Goal: Information Seeking & Learning: Learn about a topic

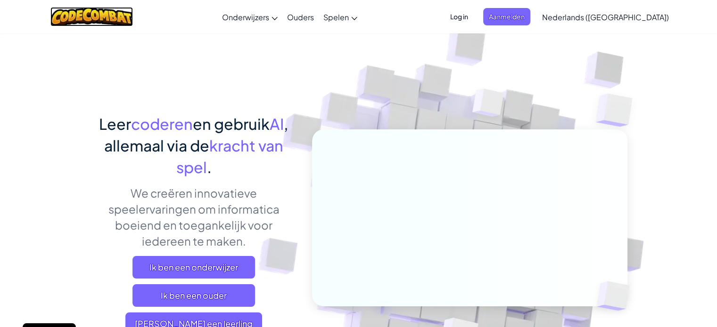
click at [98, 18] on img at bounding box center [91, 16] width 82 height 19
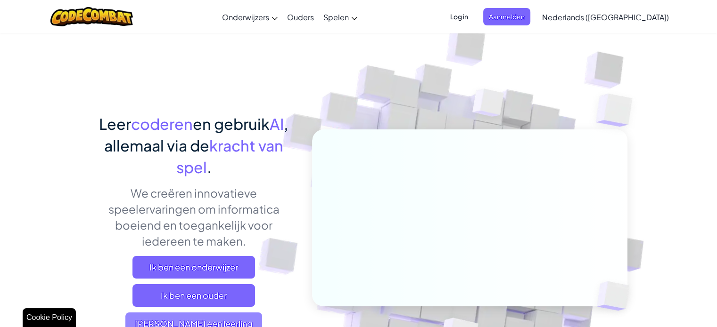
click at [232, 326] on span "Ik ben een leerling" at bounding box center [193, 324] width 137 height 23
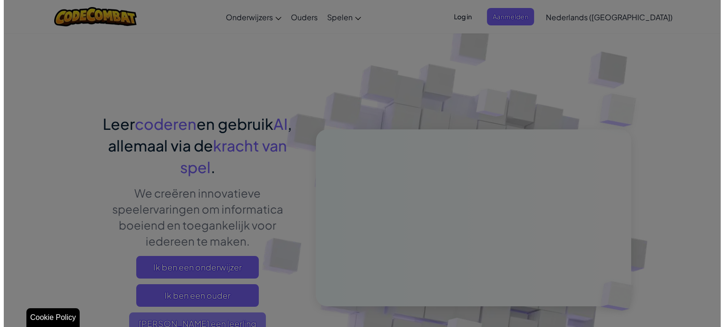
scroll to position [8, 0]
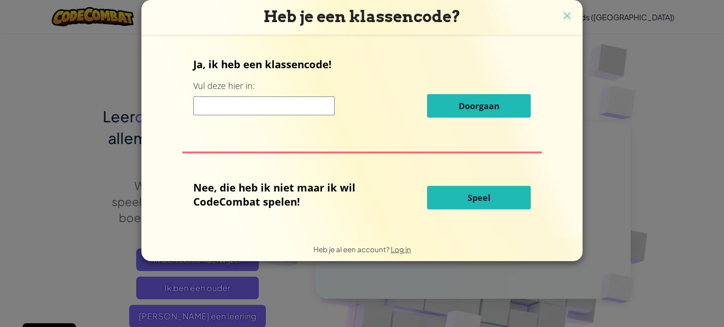
click at [471, 201] on span "Speel" at bounding box center [478, 197] width 23 height 11
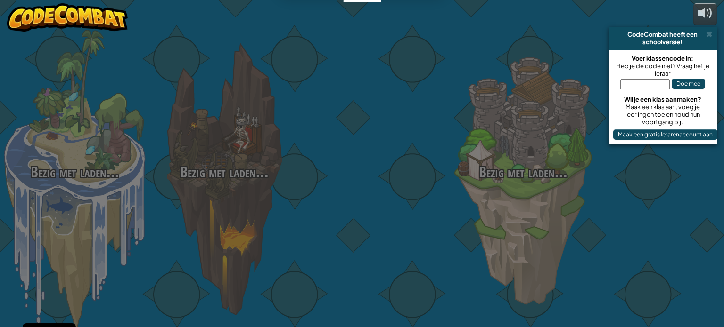
select select "nl-[GEOGRAPHIC_DATA]"
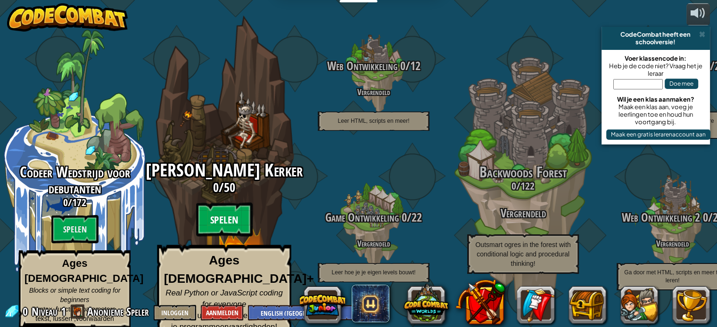
click at [223, 214] on btn "Spelen" at bounding box center [224, 220] width 57 height 34
select select "nl-[GEOGRAPHIC_DATA]"
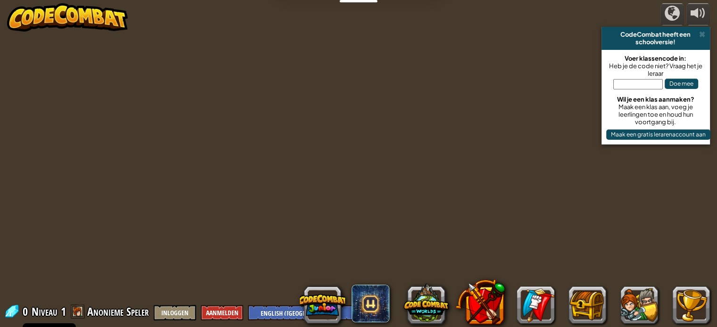
select select "nl-[GEOGRAPHIC_DATA]"
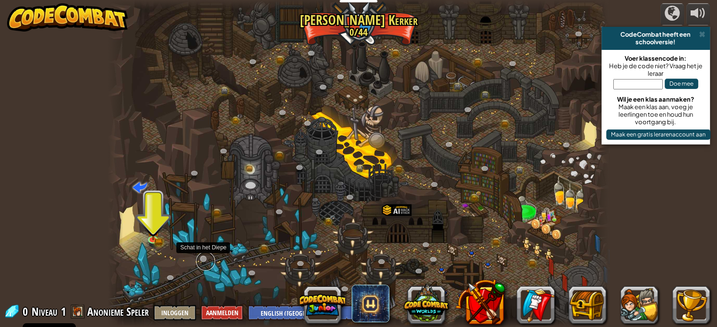
click at [204, 258] on link at bounding box center [205, 261] width 19 height 19
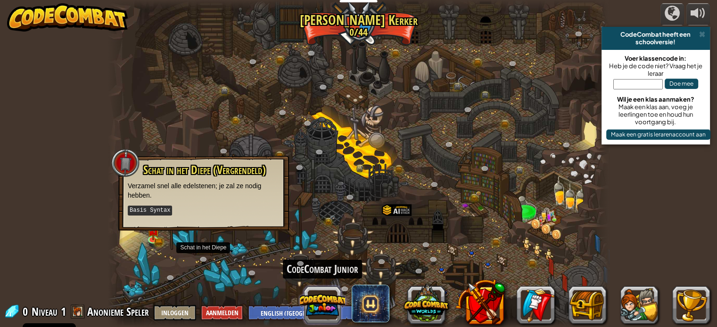
click at [332, 310] on button at bounding box center [322, 305] width 45 height 45
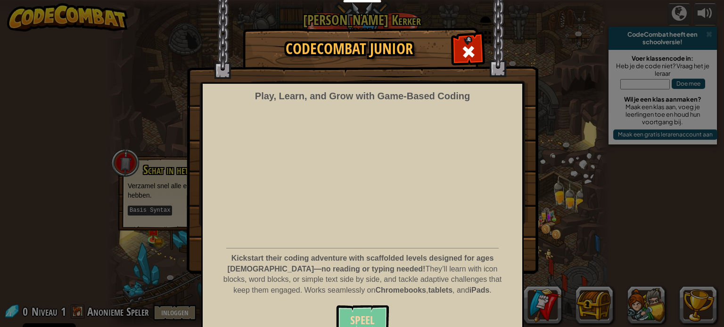
scroll to position [12, 0]
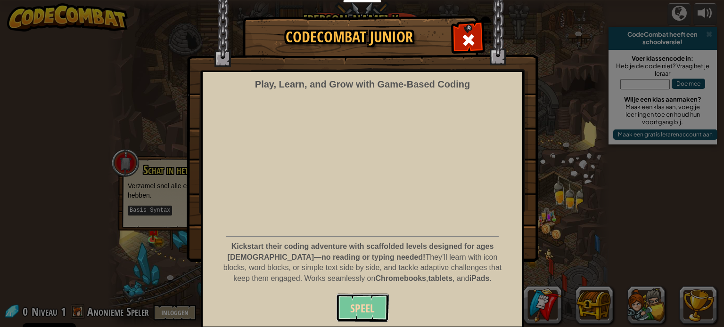
click at [359, 310] on span "Speel" at bounding box center [362, 308] width 24 height 15
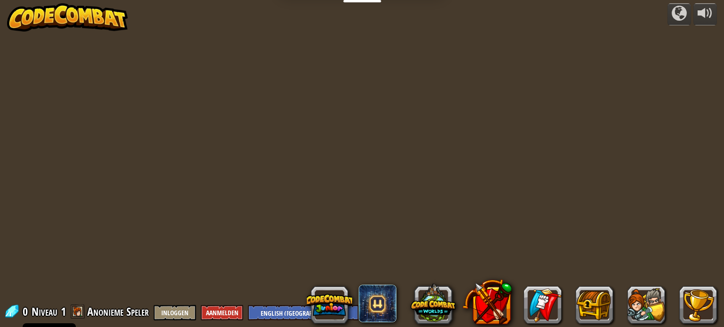
select select "nl-[GEOGRAPHIC_DATA]"
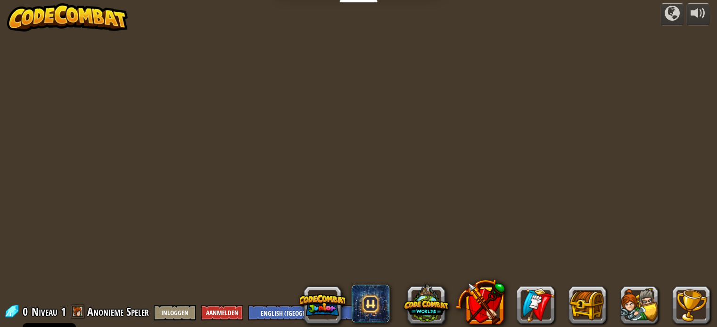
select select "nl-[GEOGRAPHIC_DATA]"
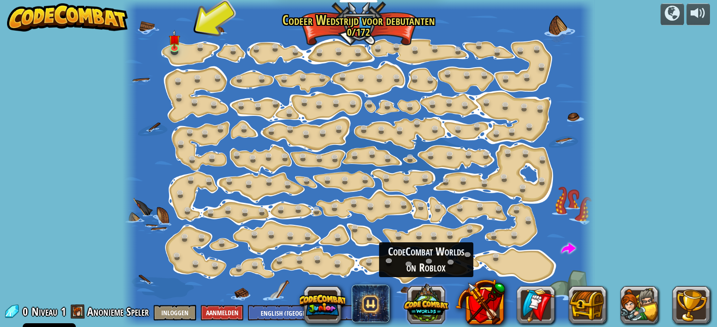
click at [420, 310] on button at bounding box center [425, 303] width 45 height 45
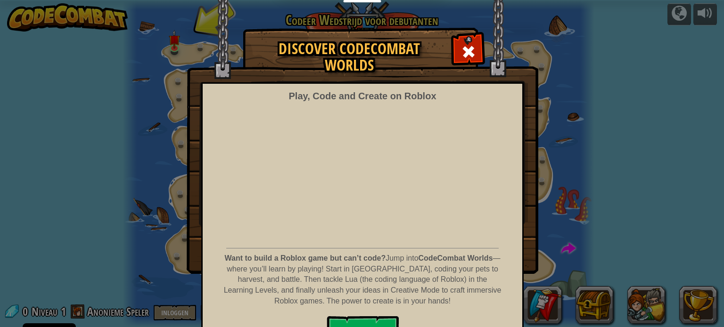
scroll to position [23, 0]
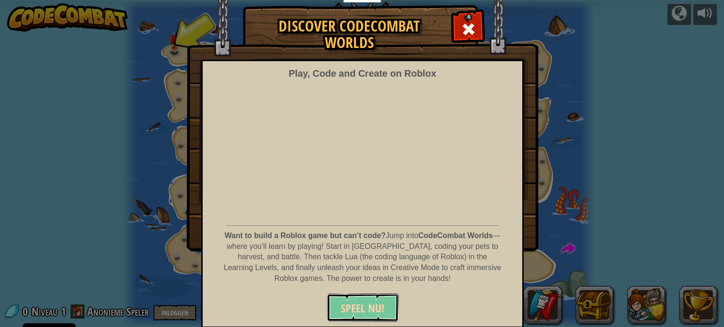
click at [352, 306] on span "SPEEL NU!" at bounding box center [363, 308] width 44 height 15
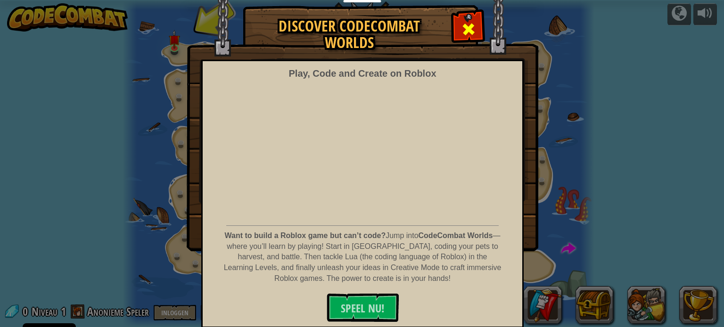
click at [465, 28] on span at bounding box center [468, 29] width 15 height 15
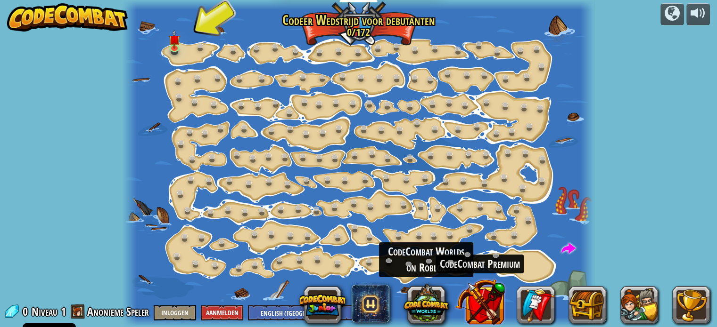
click at [477, 314] on button at bounding box center [479, 301] width 49 height 49
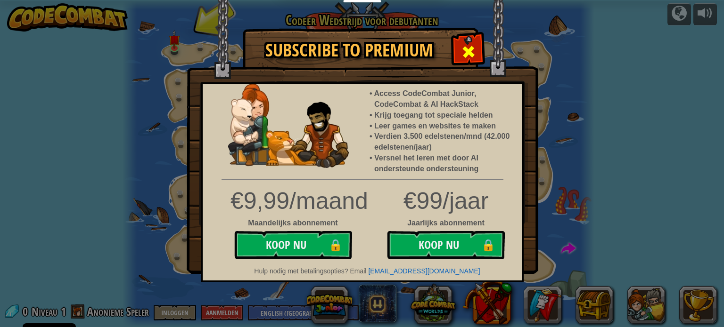
click at [472, 49] on span at bounding box center [468, 51] width 15 height 15
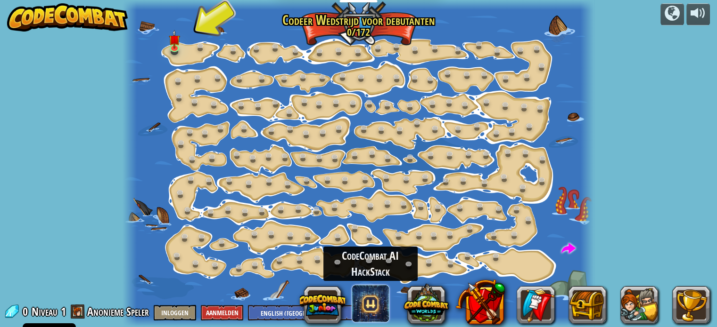
click at [367, 305] on span at bounding box center [370, 304] width 38 height 38
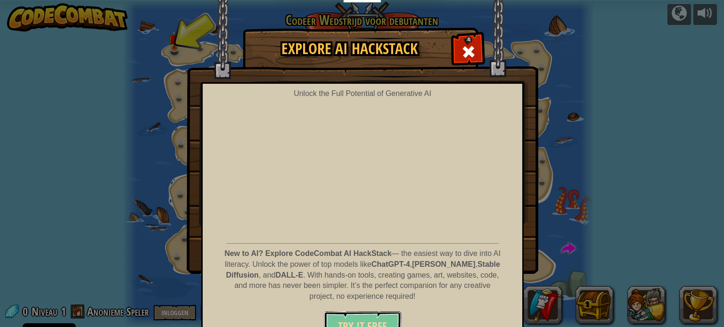
click at [369, 322] on span "Try It Free" at bounding box center [362, 326] width 49 height 15
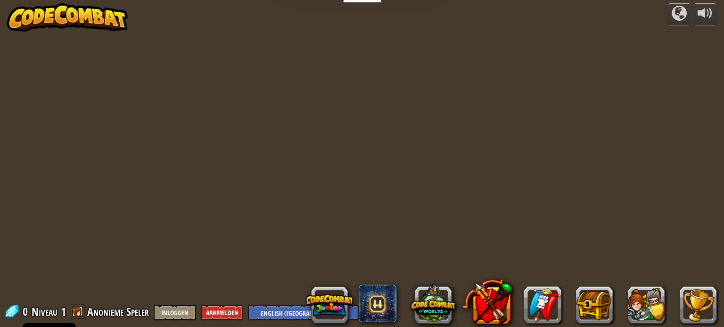
select select "nl-[GEOGRAPHIC_DATA]"
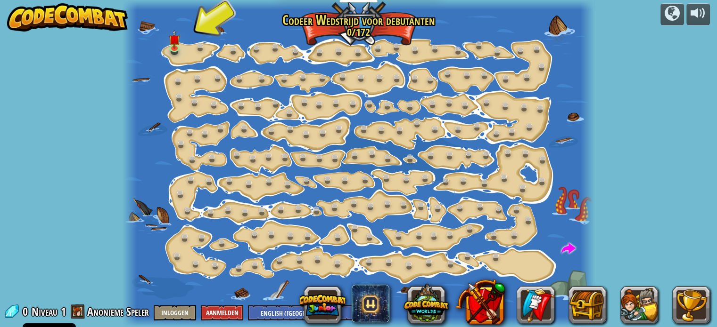
click at [74, 14] on img at bounding box center [67, 17] width 121 height 28
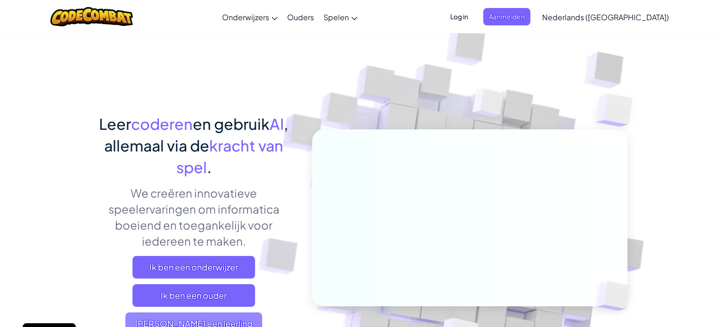
click at [189, 319] on span "Ik ben een leerling" at bounding box center [193, 324] width 137 height 23
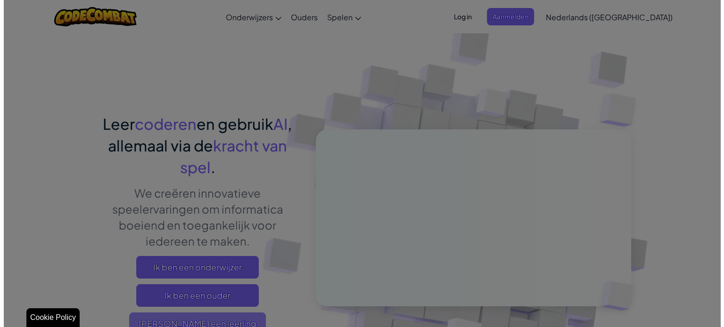
scroll to position [8, 0]
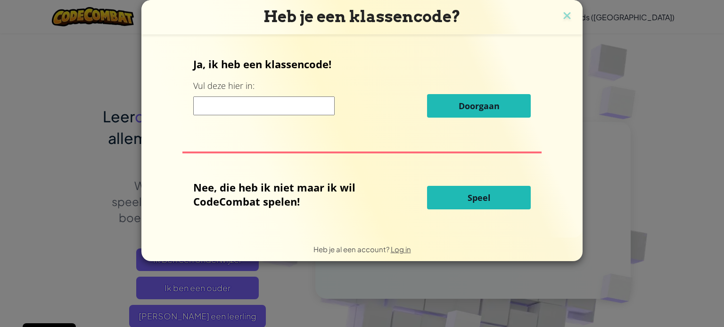
click at [465, 193] on button "Speel" at bounding box center [479, 198] width 104 height 24
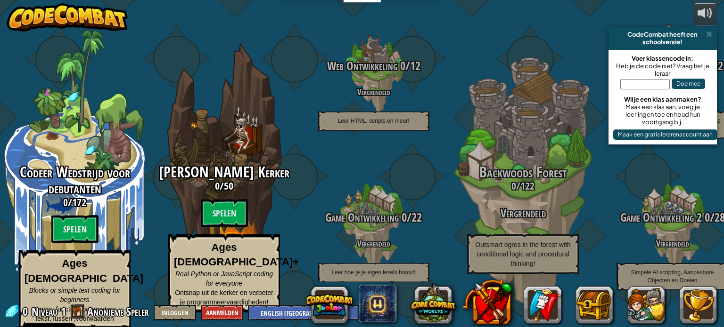
select select "nl-[GEOGRAPHIC_DATA]"
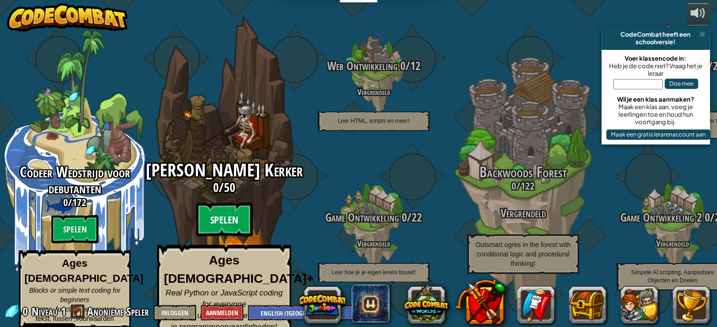
click at [222, 209] on btn "Spelen" at bounding box center [224, 220] width 57 height 34
select select "nl-[GEOGRAPHIC_DATA]"
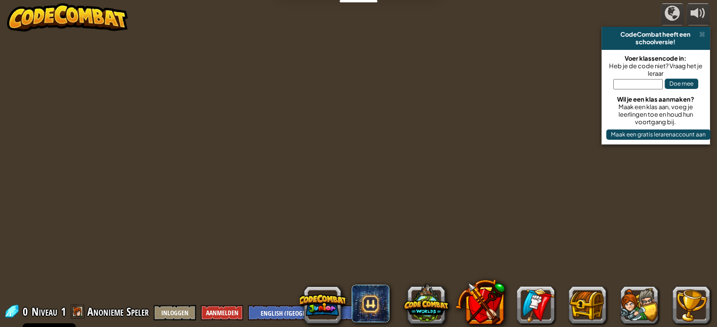
select select "nl-[GEOGRAPHIC_DATA]"
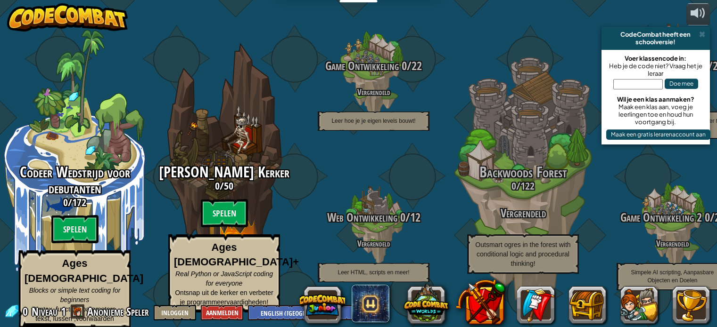
select select "nl-[GEOGRAPHIC_DATA]"
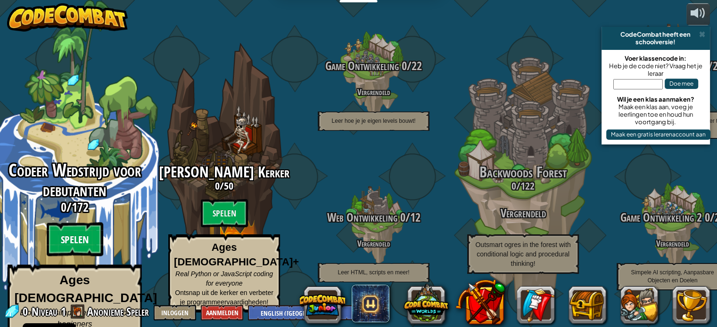
click at [79, 238] on btn "Spelen" at bounding box center [75, 240] width 57 height 34
select select "nl-[GEOGRAPHIC_DATA]"
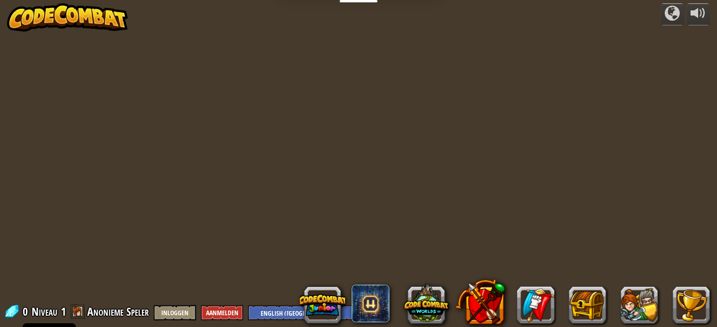
select select "nl-[GEOGRAPHIC_DATA]"
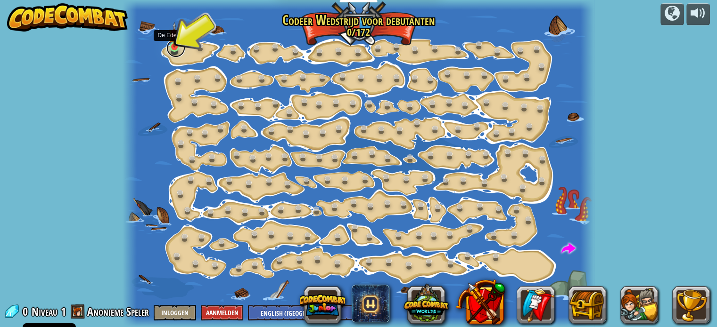
click at [176, 49] on link at bounding box center [175, 48] width 19 height 19
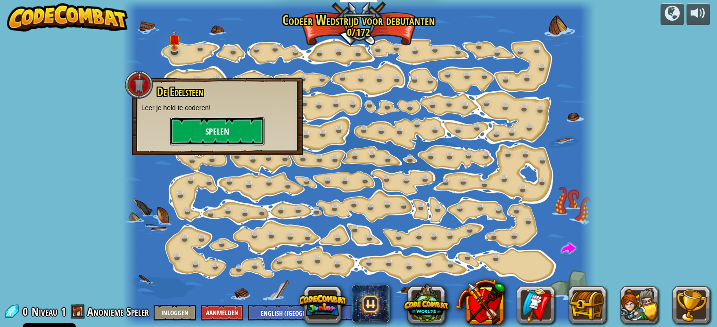
click at [217, 133] on button "Spelen" at bounding box center [217, 131] width 94 height 28
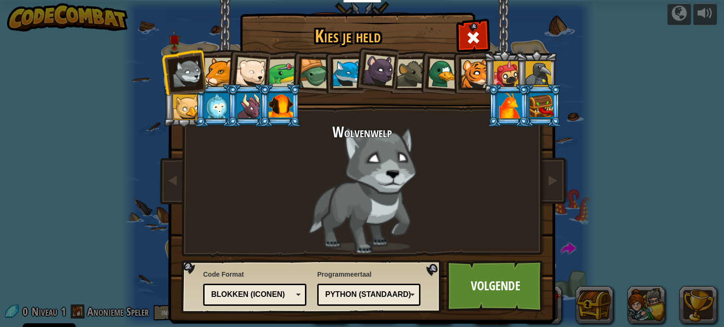
click at [294, 296] on div "Blokken (iconen)" at bounding box center [254, 295] width 91 height 15
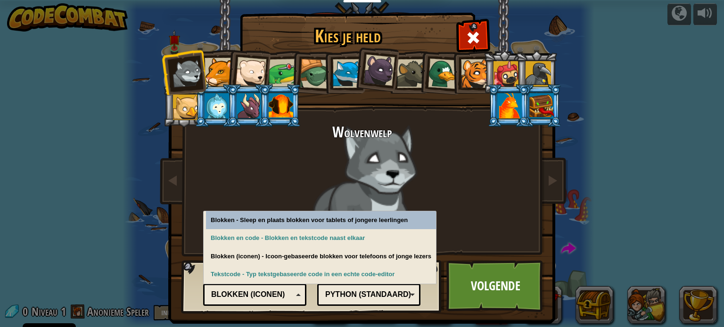
click at [295, 296] on div "Blokken (iconen)" at bounding box center [254, 295] width 91 height 15
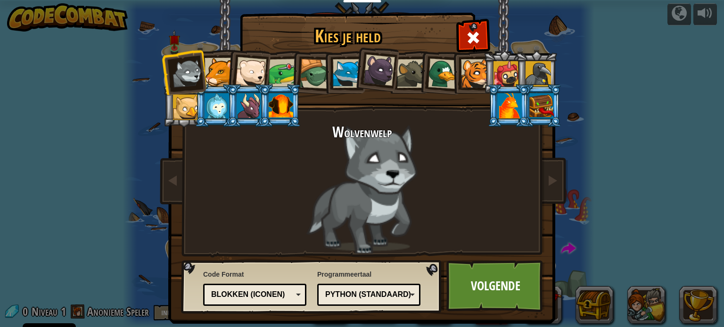
click at [441, 79] on div at bounding box center [443, 73] width 31 height 31
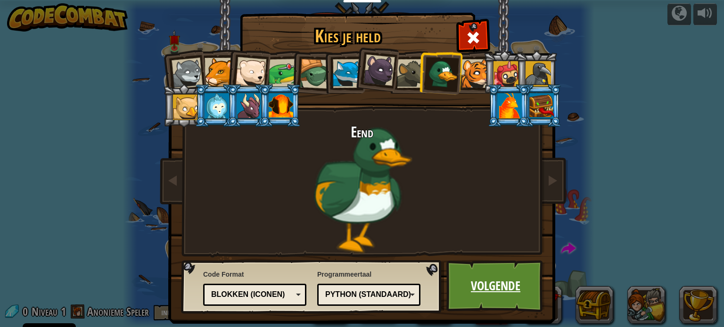
click at [493, 301] on link "Volgende" at bounding box center [495, 287] width 98 height 52
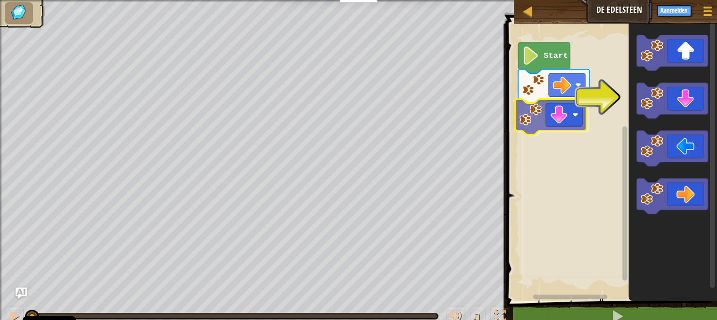
click at [555, 116] on div "Start" at bounding box center [610, 160] width 213 height 282
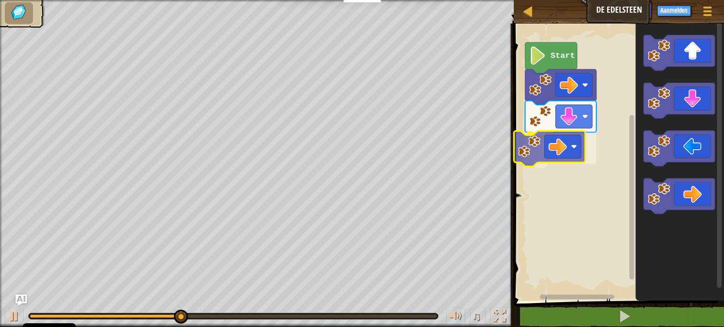
click at [562, 146] on div "Start" at bounding box center [617, 160] width 213 height 282
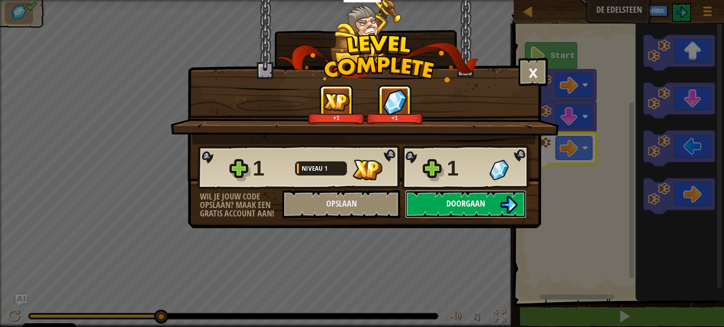
click at [470, 206] on span "Doorgaan" at bounding box center [465, 204] width 39 height 12
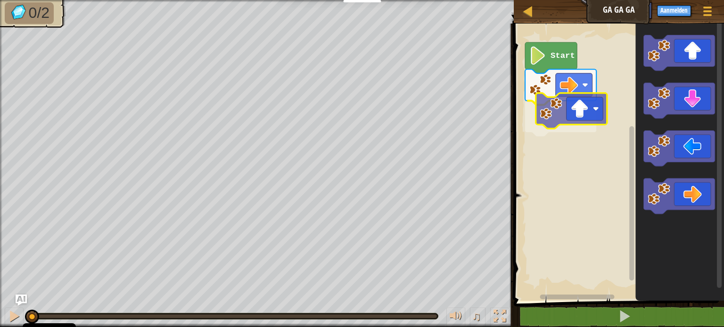
click at [577, 119] on div "Start" at bounding box center [617, 160] width 213 height 282
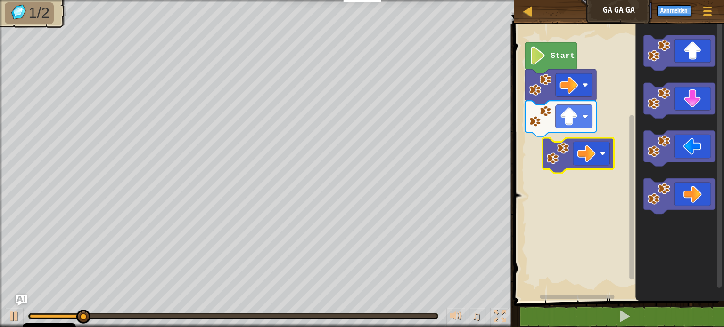
click at [577, 148] on div "Start" at bounding box center [617, 160] width 213 height 282
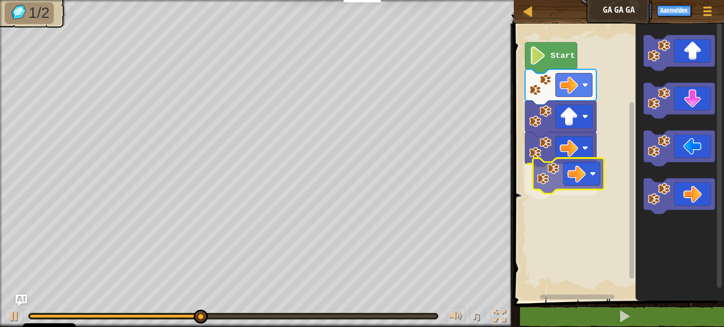
click at [564, 169] on div "Start" at bounding box center [617, 160] width 213 height 282
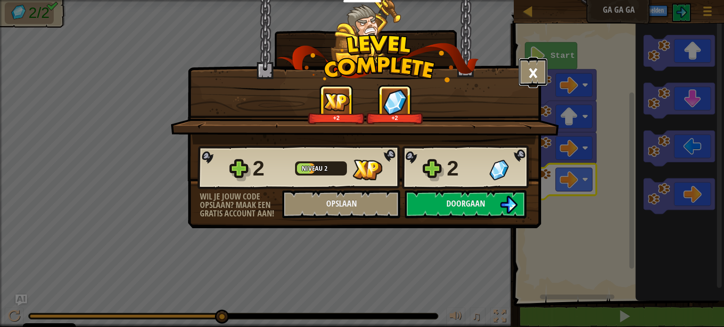
click at [535, 70] on button "×" at bounding box center [532, 72] width 29 height 28
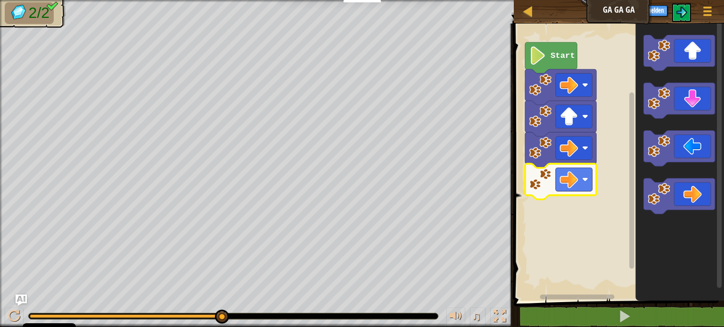
click at [545, 64] on image "Blockly werkruimte" at bounding box center [537, 56] width 17 height 18
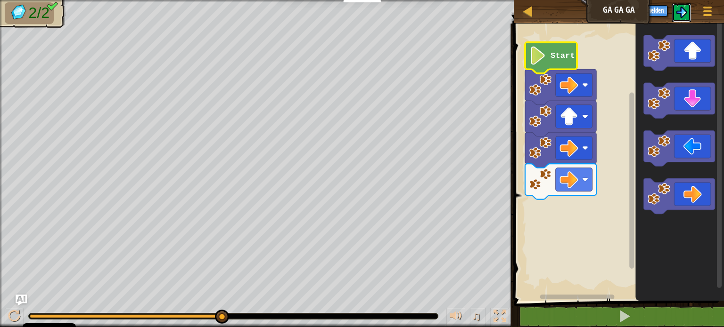
click at [686, 14] on img at bounding box center [681, 12] width 11 height 11
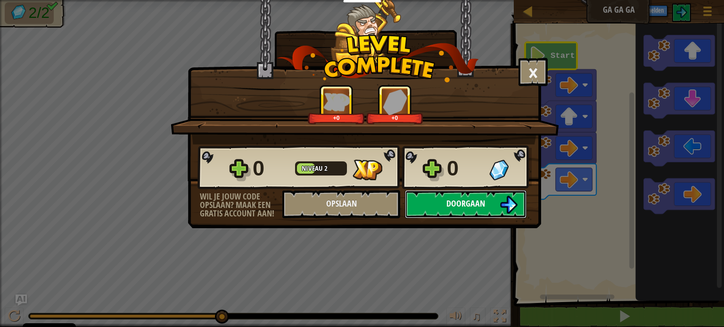
click at [496, 199] on button "Doorgaan" at bounding box center [466, 204] width 122 height 28
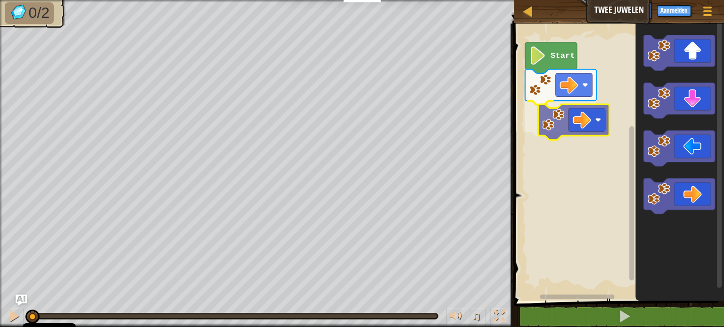
click at [585, 119] on div "Start" at bounding box center [617, 160] width 213 height 282
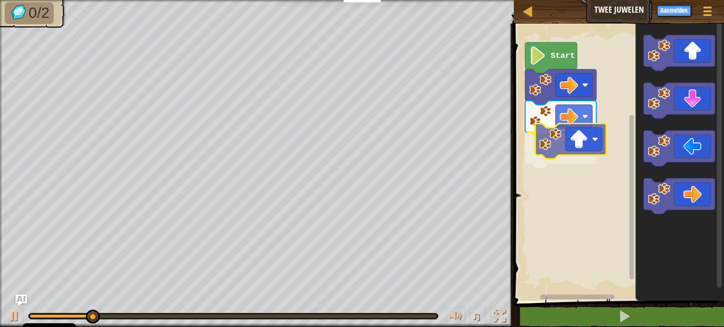
click at [591, 133] on div "Start" at bounding box center [617, 160] width 213 height 282
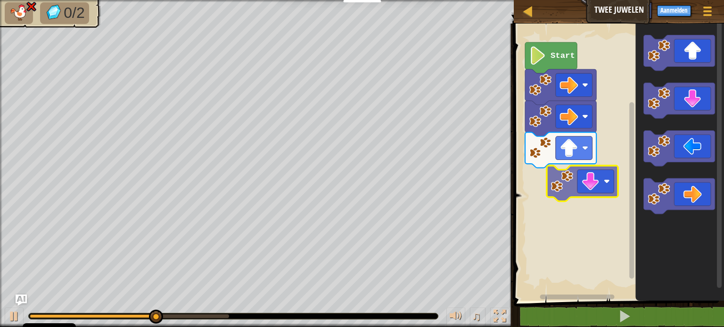
click at [600, 176] on div "Start" at bounding box center [617, 160] width 213 height 282
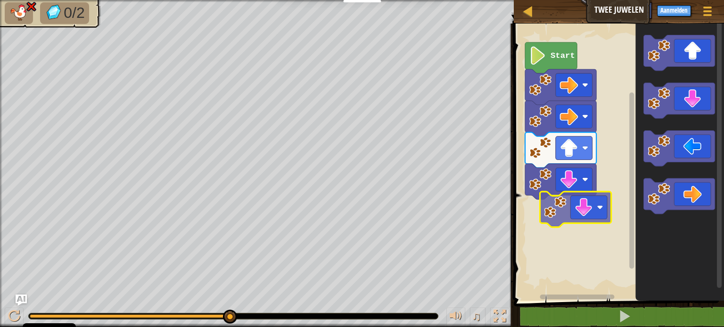
click at [591, 209] on div "Start" at bounding box center [617, 160] width 213 height 282
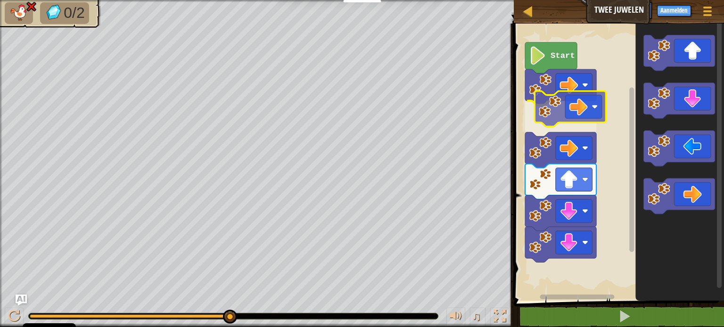
click at [574, 112] on div "Start" at bounding box center [617, 160] width 213 height 282
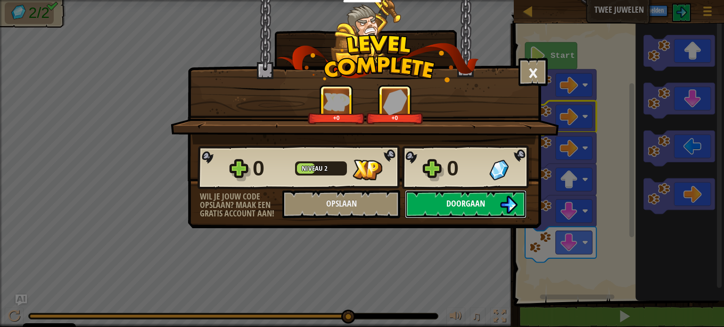
click at [507, 205] on img at bounding box center [508, 205] width 18 height 18
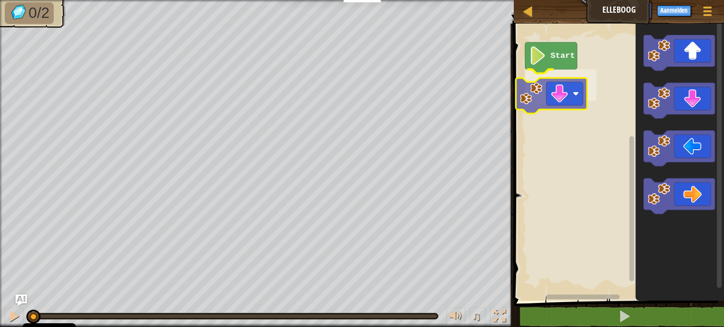
click at [576, 98] on div "Start" at bounding box center [617, 160] width 213 height 282
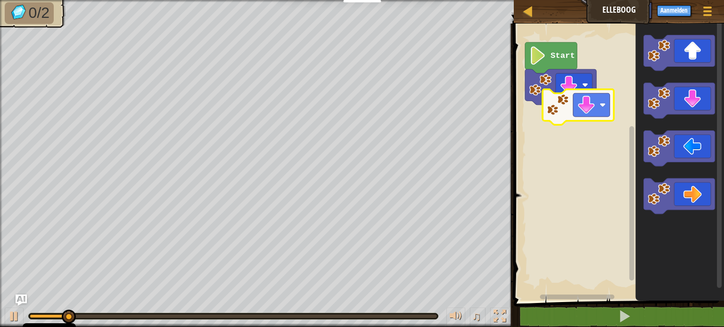
click at [597, 110] on div "Start" at bounding box center [617, 160] width 213 height 282
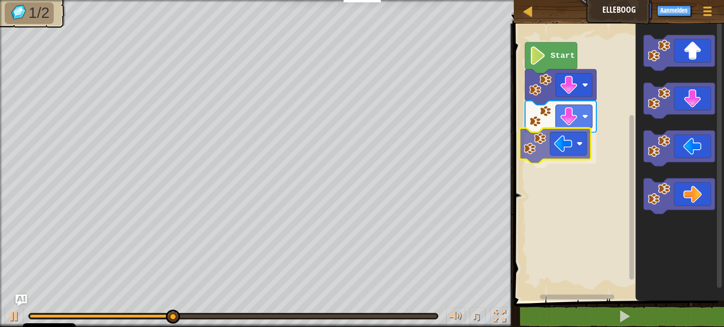
click at [578, 144] on div "Start" at bounding box center [617, 160] width 213 height 282
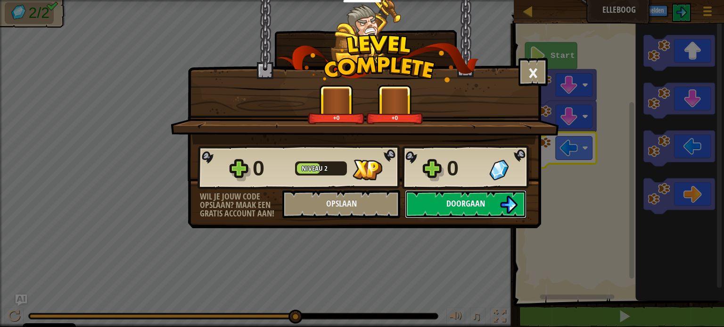
click at [500, 205] on img at bounding box center [508, 205] width 18 height 18
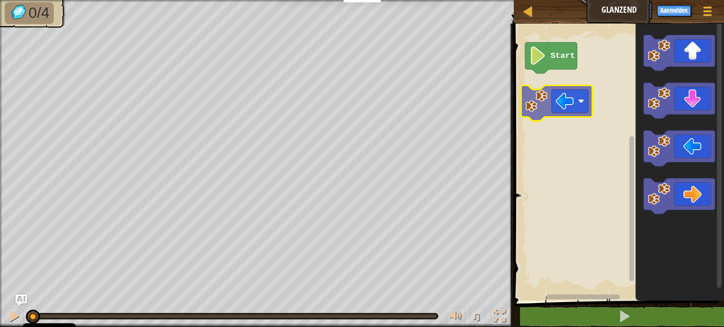
click at [579, 90] on div "Start" at bounding box center [617, 160] width 213 height 282
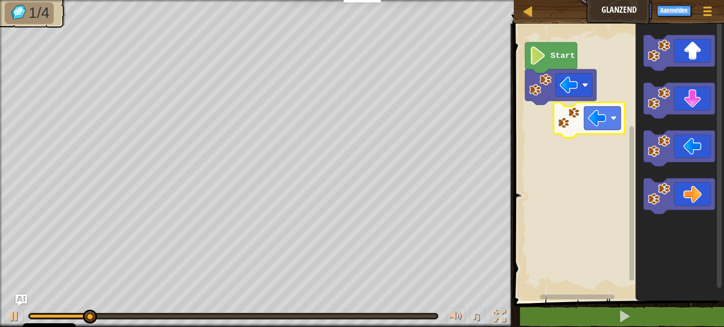
click at [583, 114] on div "Start" at bounding box center [617, 160] width 213 height 282
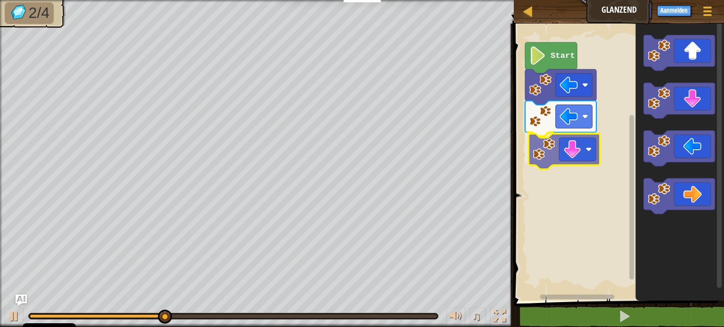
click at [576, 146] on div "Start" at bounding box center [617, 160] width 213 height 282
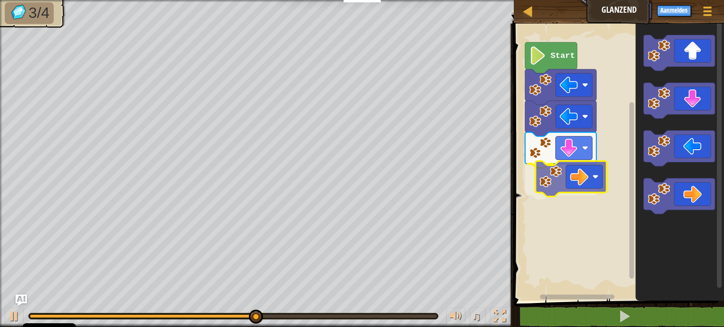
click at [591, 181] on div "Start" at bounding box center [617, 160] width 213 height 282
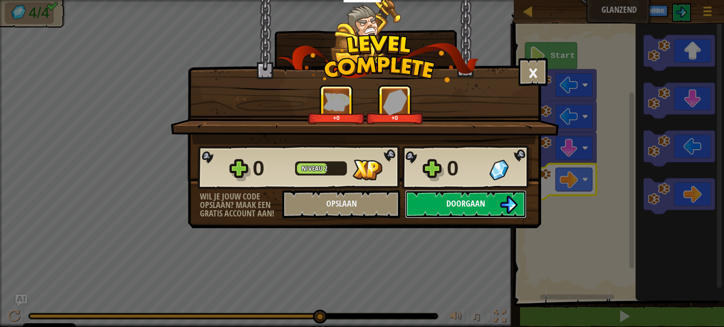
click at [513, 210] on img at bounding box center [508, 205] width 18 height 18
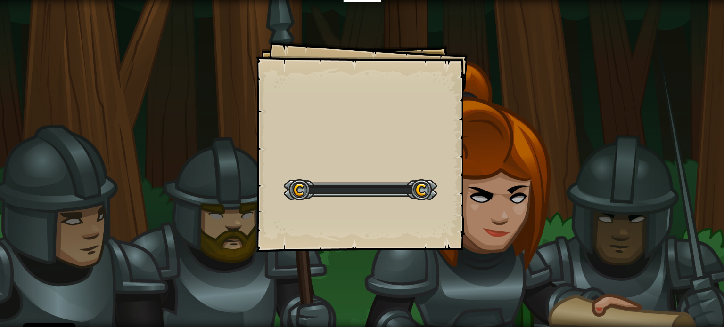
click at [513, 209] on div "Goals Start Level Fout bij het laden van de server Je hebt een abonnement nodig…" at bounding box center [362, 163] width 724 height 327
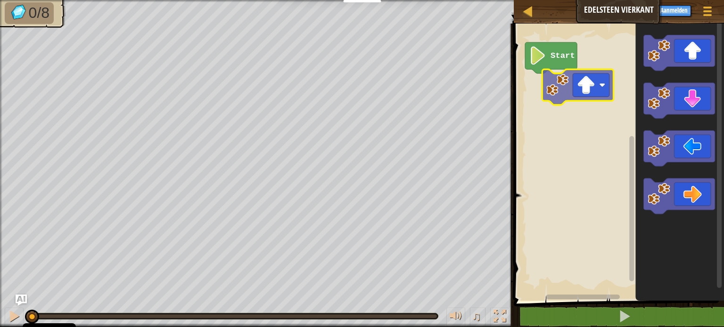
click at [552, 82] on div "Start" at bounding box center [617, 160] width 213 height 282
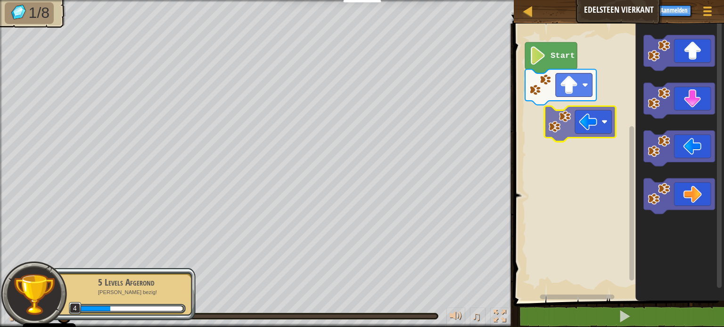
click at [597, 123] on div "Start" at bounding box center [617, 160] width 213 height 282
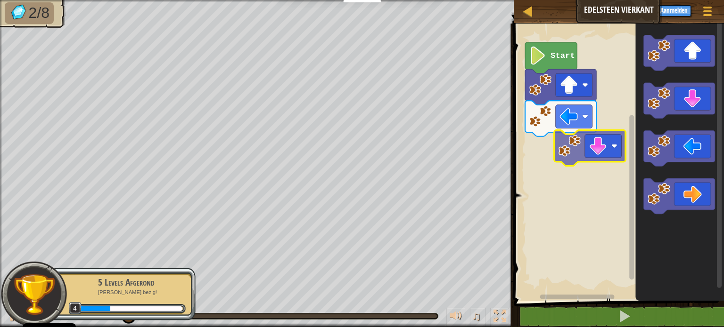
click at [582, 145] on div "Start" at bounding box center [617, 160] width 213 height 282
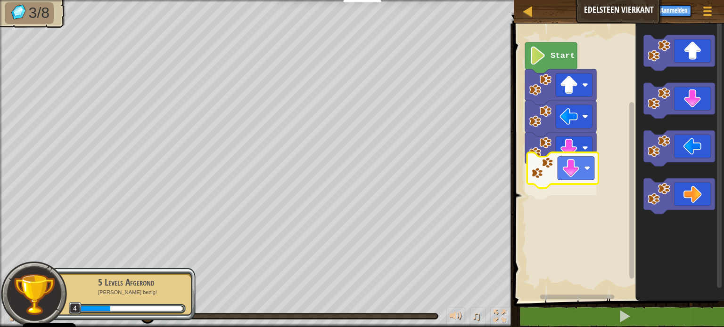
click at [576, 179] on div "Start" at bounding box center [617, 160] width 213 height 282
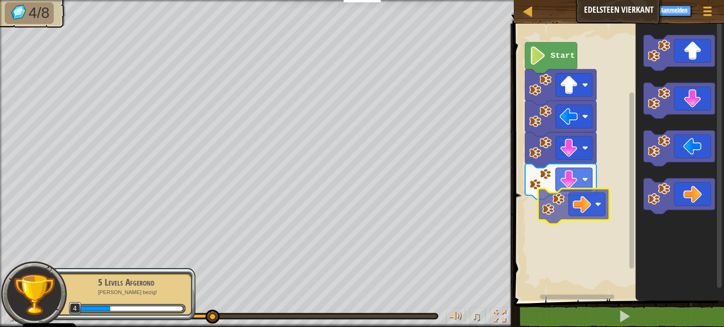
click at [586, 205] on div "Start" at bounding box center [617, 160] width 213 height 282
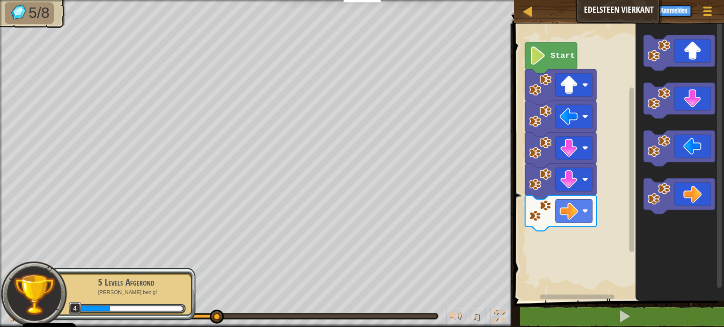
click at [607, 233] on div "Start" at bounding box center [617, 160] width 213 height 282
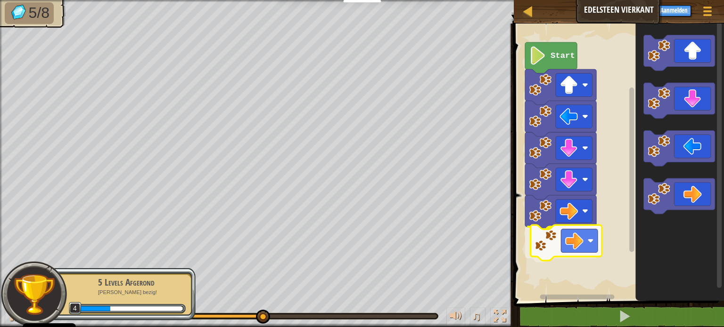
click at [565, 249] on div "Start" at bounding box center [617, 160] width 213 height 282
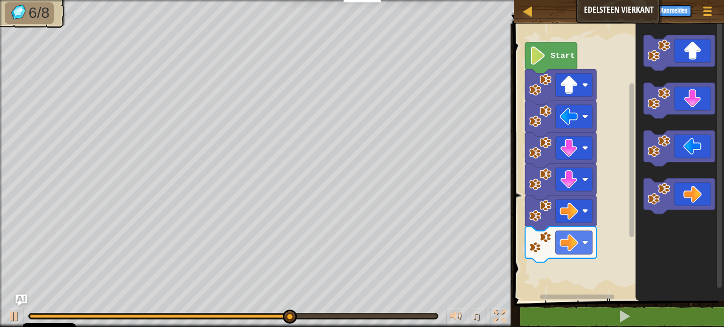
click at [572, 245] on div "Start" at bounding box center [617, 160] width 213 height 282
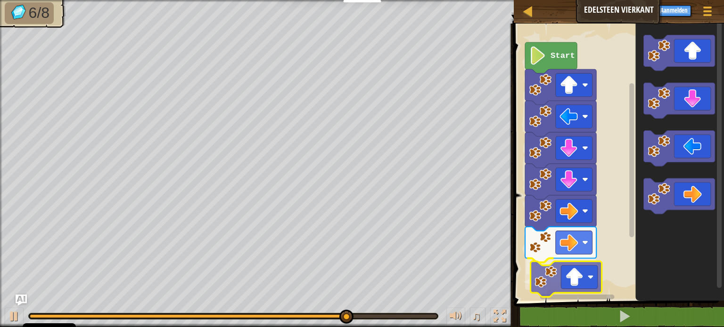
click at [576, 276] on div "Start" at bounding box center [617, 160] width 213 height 282
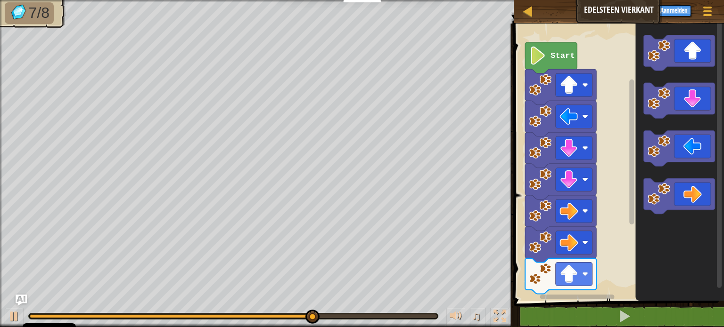
click at [595, 290] on div "Start" at bounding box center [617, 160] width 213 height 282
click at [565, 286] on div "Start" at bounding box center [617, 160] width 213 height 282
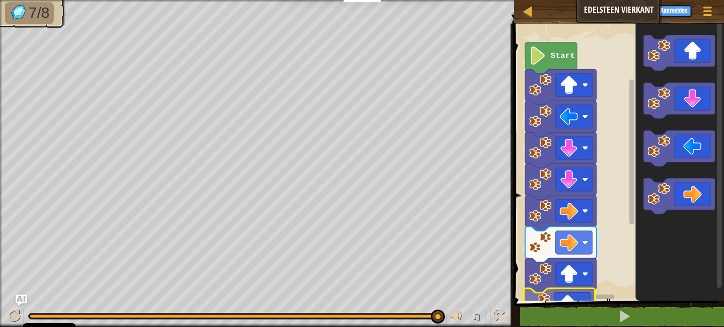
click at [557, 310] on div "1 ההההההההההההההההההההההההההההההההההההההההההההההההההההההההההההההההההההההההההההה…" at bounding box center [617, 194] width 213 height 332
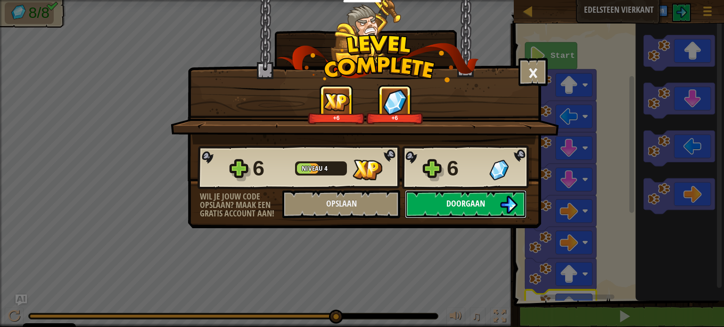
click at [487, 216] on button "Doorgaan" at bounding box center [466, 204] width 122 height 28
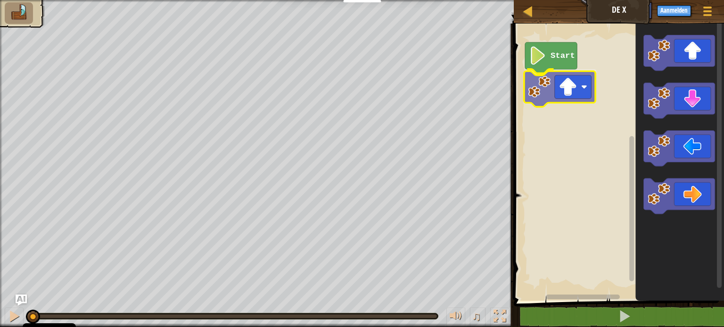
click at [569, 89] on div "Start" at bounding box center [617, 160] width 213 height 282
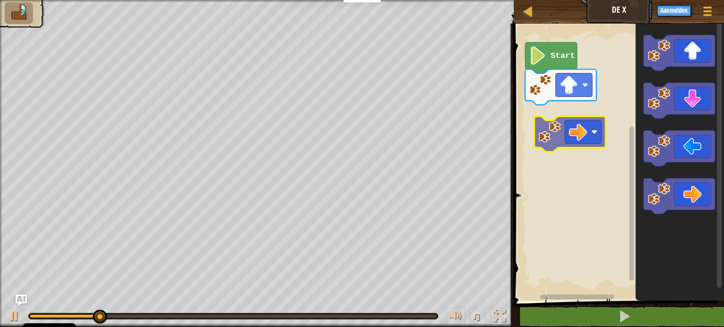
click at [582, 122] on div "Start" at bounding box center [617, 160] width 213 height 282
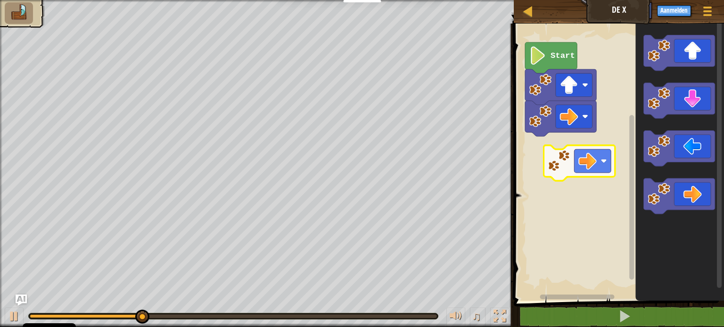
click at [570, 157] on div "Start" at bounding box center [617, 160] width 213 height 282
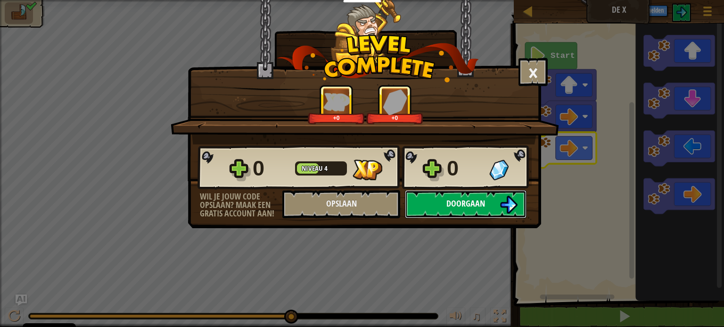
click at [493, 201] on button "Doorgaan" at bounding box center [466, 204] width 122 height 28
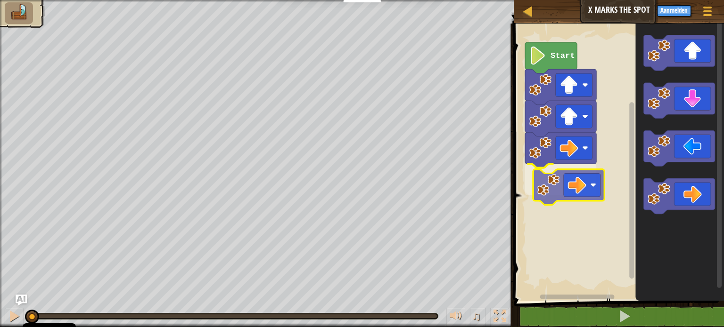
click at [568, 184] on div "Start" at bounding box center [617, 160] width 213 height 282
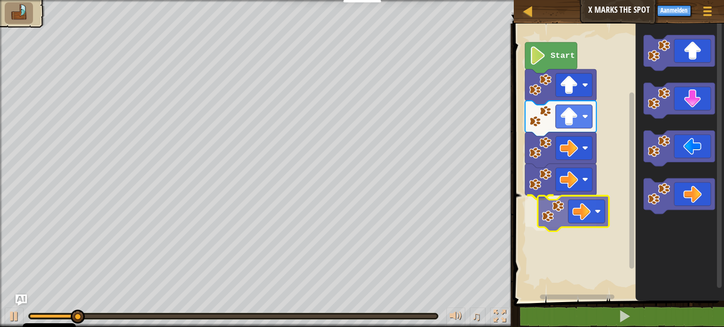
click at [560, 208] on div "Start" at bounding box center [617, 160] width 213 height 282
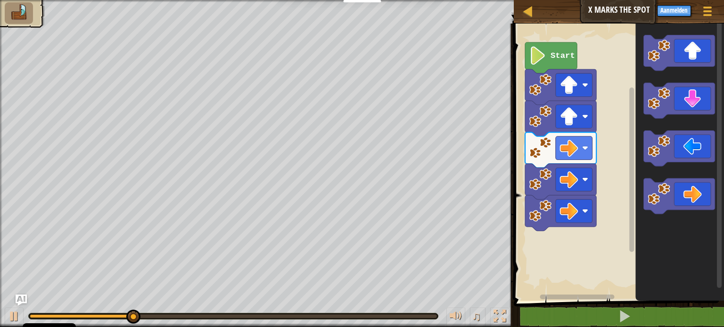
click at [599, 220] on div "Start" at bounding box center [617, 160] width 213 height 282
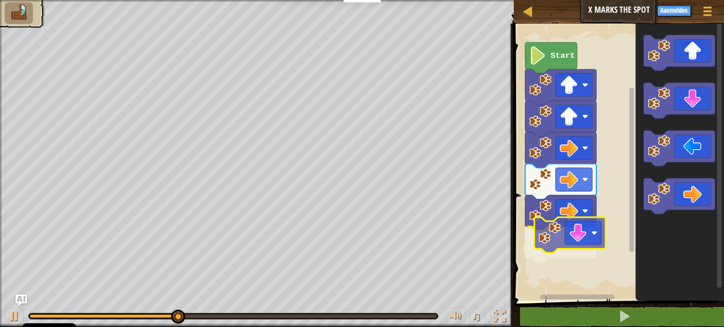
click at [559, 238] on div "Start" at bounding box center [617, 160] width 213 height 282
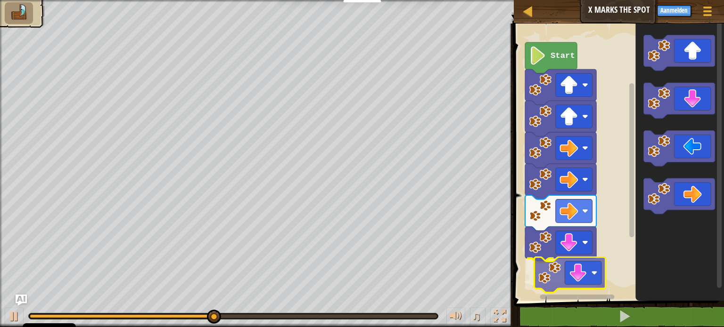
click at [569, 275] on div "Start" at bounding box center [617, 160] width 213 height 282
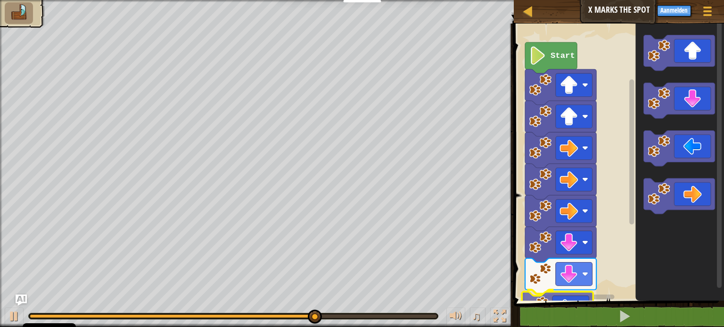
click at [575, 306] on div "1 2 3 4 go ( 'up' , 1 ) go ( 'up' , 1 ) go ( 'right' , 1 ) הההההההההההההההההההה…" at bounding box center [617, 197] width 213 height 339
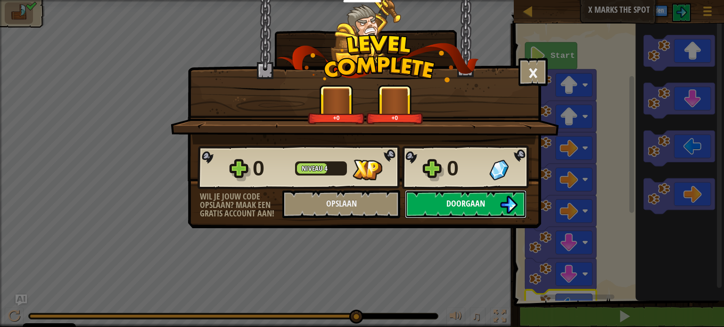
click at [464, 203] on span "Doorgaan" at bounding box center [465, 204] width 39 height 12
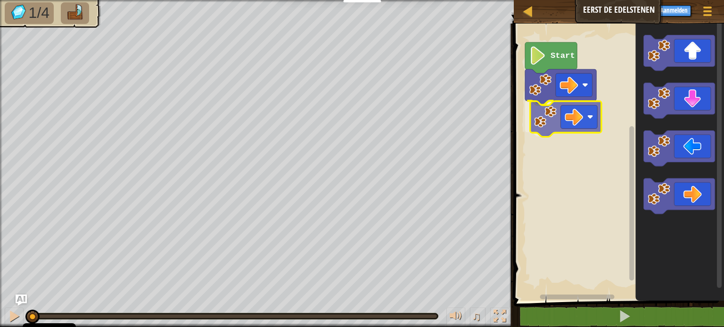
click at [573, 118] on div "Start" at bounding box center [617, 160] width 213 height 282
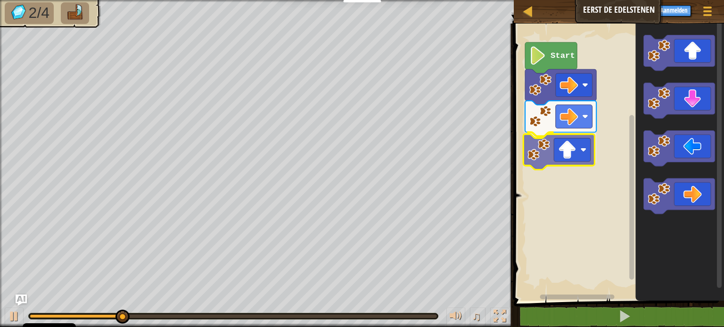
click at [575, 155] on div "Start" at bounding box center [617, 160] width 213 height 282
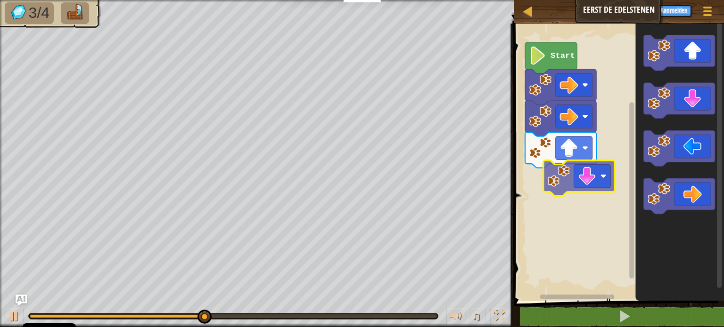
click at [593, 187] on div "Start" at bounding box center [617, 160] width 213 height 282
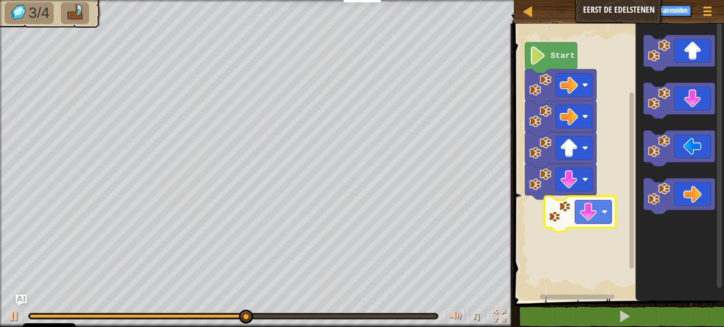
click at [575, 222] on div "Start" at bounding box center [617, 160] width 213 height 282
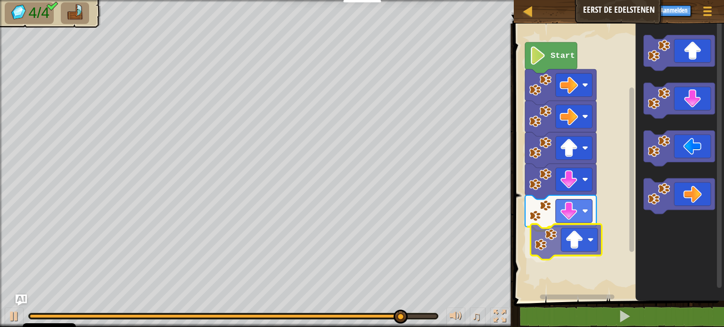
click at [576, 240] on div "Start" at bounding box center [617, 160] width 213 height 282
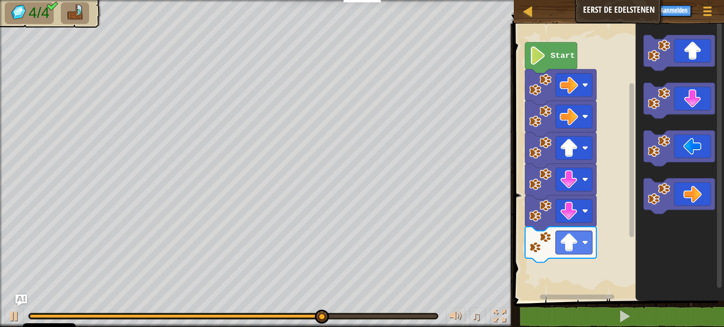
click at [628, 268] on div "Start" at bounding box center [617, 160] width 213 height 282
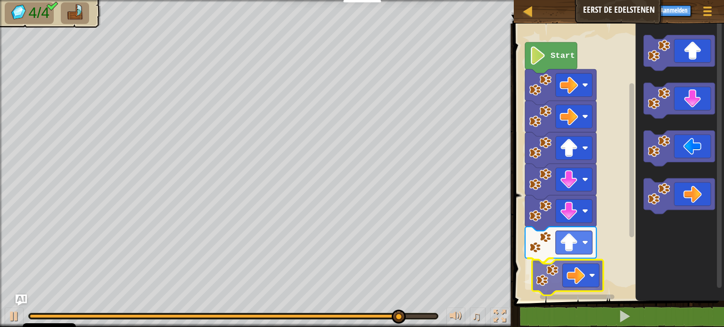
click at [567, 279] on div "Start" at bounding box center [617, 160] width 213 height 282
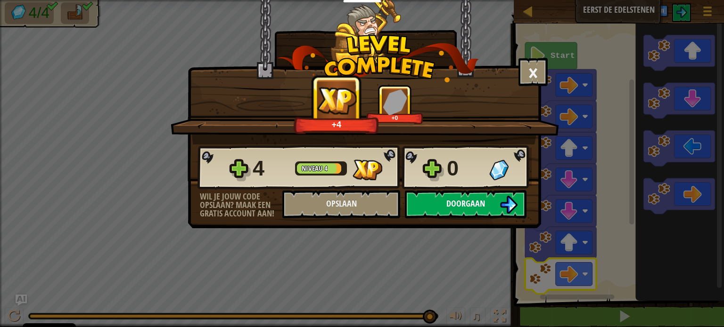
click at [481, 207] on span "Doorgaan" at bounding box center [465, 204] width 39 height 12
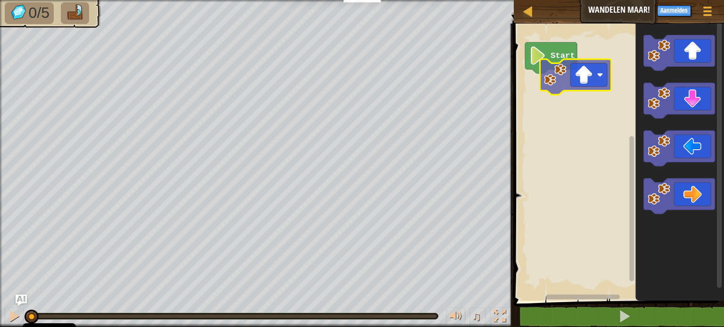
click at [593, 81] on div "Start" at bounding box center [617, 160] width 213 height 282
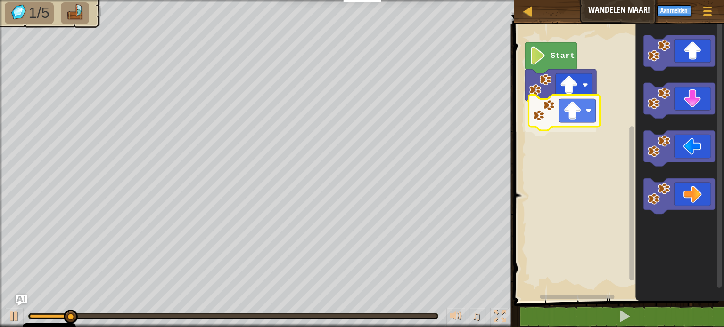
click at [563, 121] on div "Start" at bounding box center [617, 160] width 213 height 282
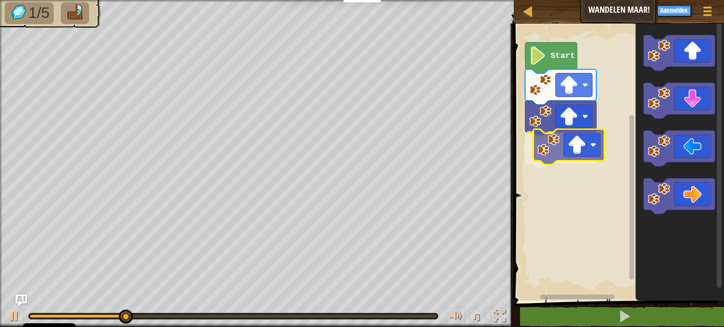
click at [567, 149] on div "Start" at bounding box center [617, 160] width 213 height 282
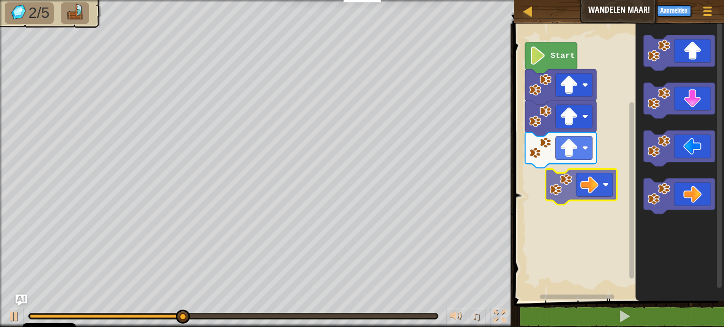
click at [581, 182] on div "Start" at bounding box center [617, 160] width 213 height 282
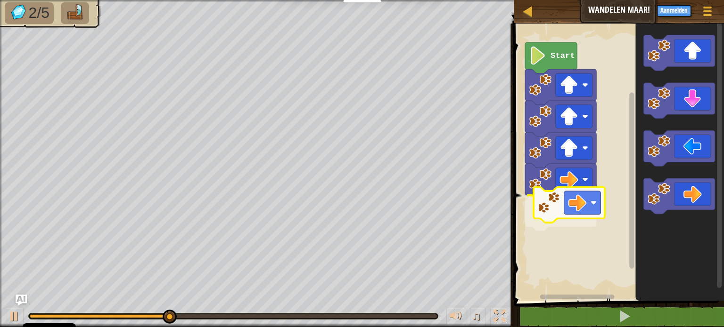
click at [597, 208] on div "Start" at bounding box center [617, 160] width 213 height 282
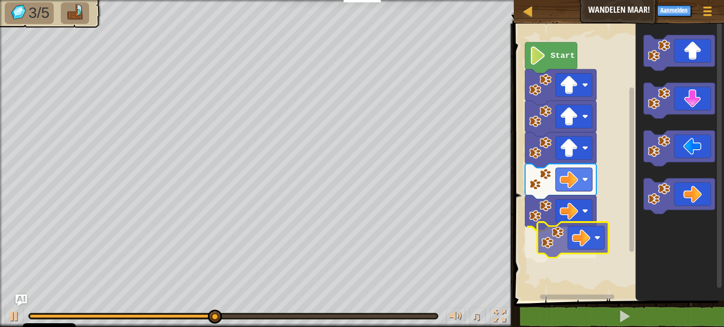
click at [588, 243] on div "Start" at bounding box center [617, 160] width 213 height 282
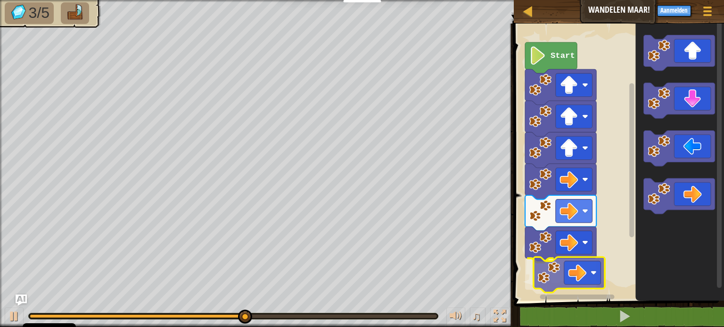
click at [596, 278] on div "Start" at bounding box center [617, 160] width 213 height 282
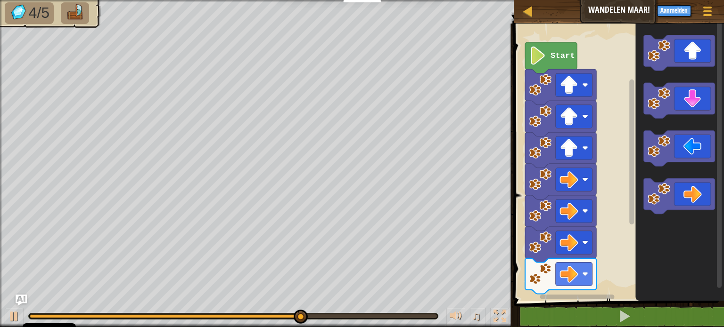
click at [623, 262] on div "Start" at bounding box center [617, 160] width 213 height 282
click at [565, 305] on div "1 ההההההההההההההההההההההההההההההההההההההההההההההההההההההההההההההההההההההההההההה…" at bounding box center [617, 194] width 213 height 332
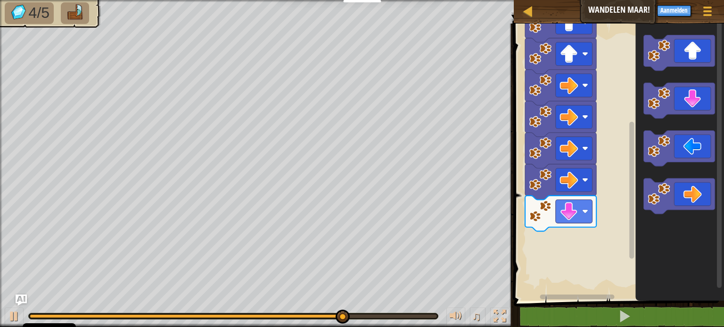
click at [579, 229] on div "Start" at bounding box center [617, 160] width 213 height 282
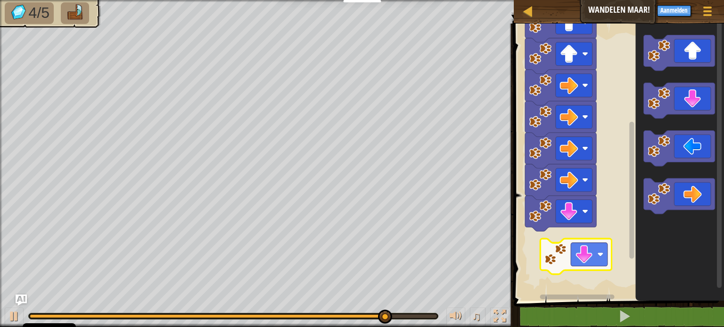
click at [563, 254] on div "Start" at bounding box center [617, 160] width 213 height 282
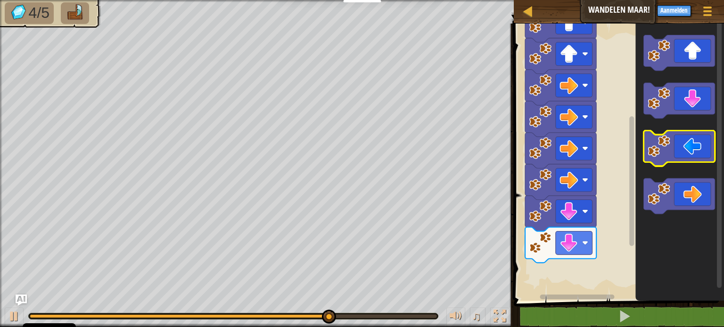
click at [634, 195] on div "Start" at bounding box center [617, 160] width 213 height 282
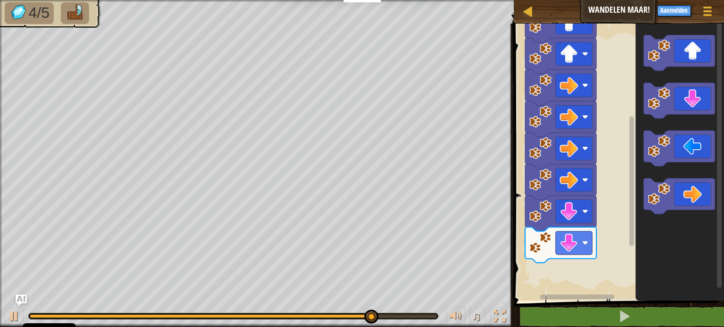
click at [590, 241] on div "Start" at bounding box center [617, 160] width 213 height 282
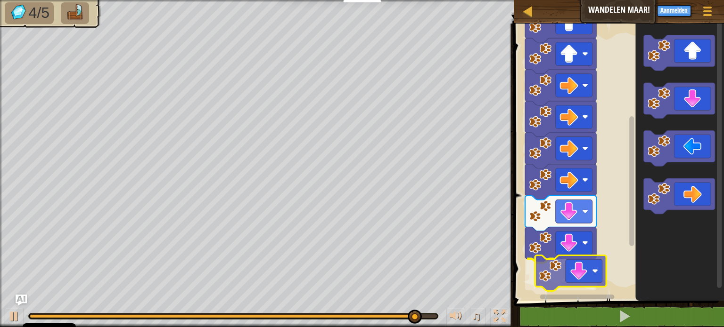
click at [561, 276] on div "Start" at bounding box center [617, 160] width 213 height 282
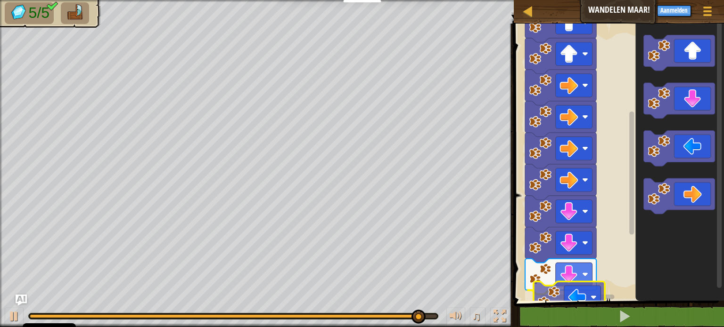
click at [573, 304] on div "1 ההההההההההההההההההההההההההההההההההההההההההההההההההההההההההההההההההההההההההההה…" at bounding box center [617, 194] width 213 height 332
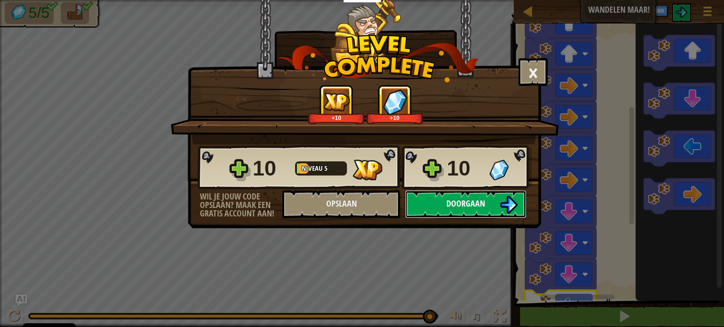
click at [483, 202] on span "Doorgaan" at bounding box center [465, 204] width 39 height 12
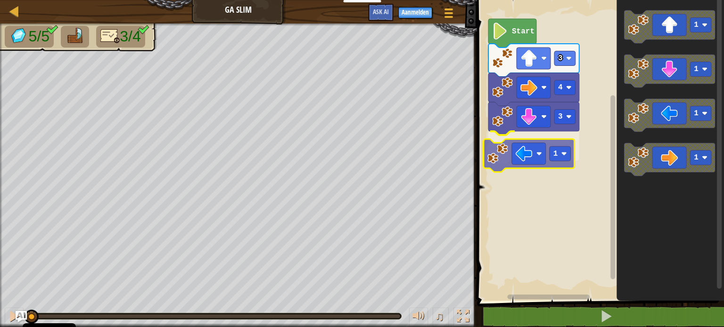
click at [537, 155] on div "3 1 4 3 Start 1 1 1 1 1" at bounding box center [599, 148] width 250 height 306
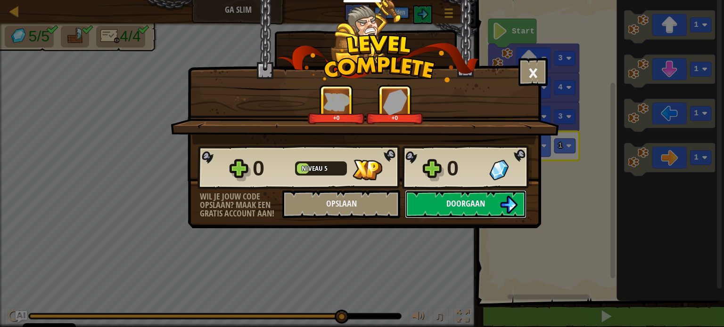
click at [473, 202] on span "Doorgaan" at bounding box center [465, 204] width 39 height 12
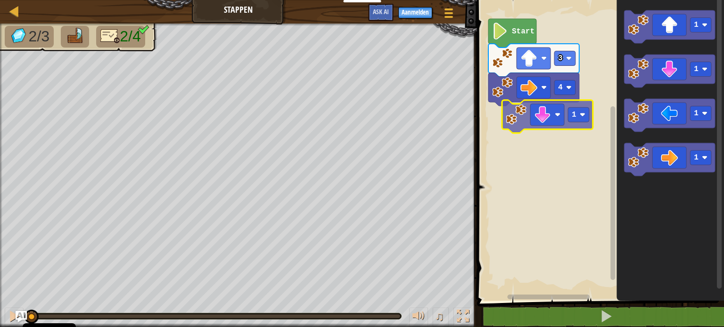
click at [553, 124] on div "4 3 Start 1 1 1 1 1" at bounding box center [599, 148] width 250 height 306
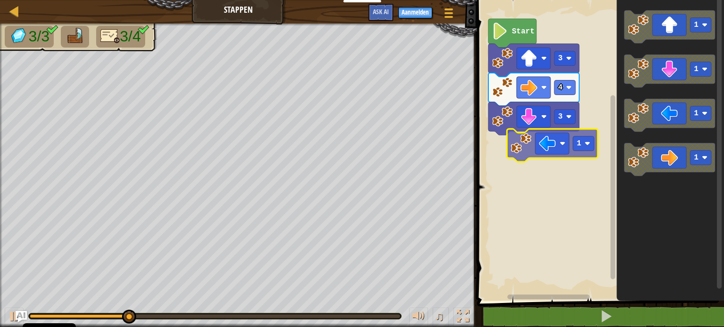
click at [543, 154] on div "Start 3 4 3 1 1 1 1 1" at bounding box center [599, 148] width 250 height 306
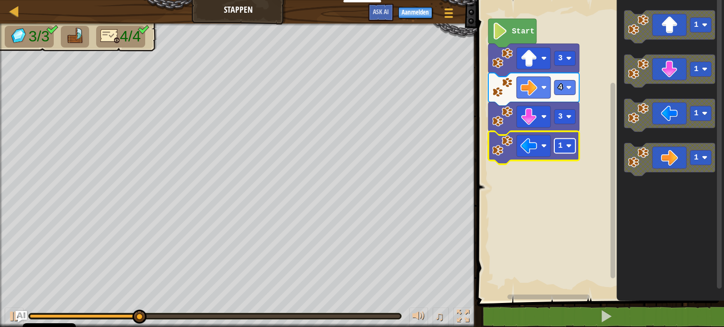
click at [572, 148] on rect "Blockly werkruimte" at bounding box center [564, 146] width 21 height 15
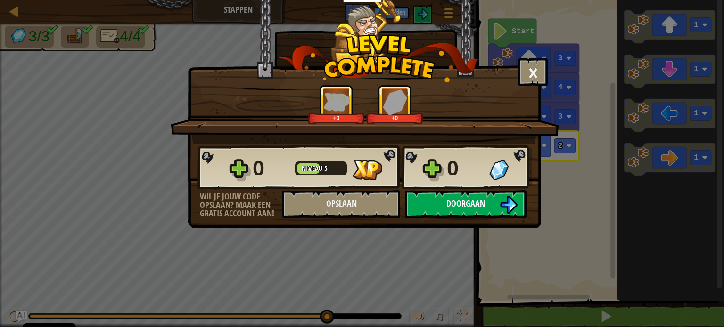
click at [498, 202] on button "Doorgaan" at bounding box center [466, 204] width 122 height 28
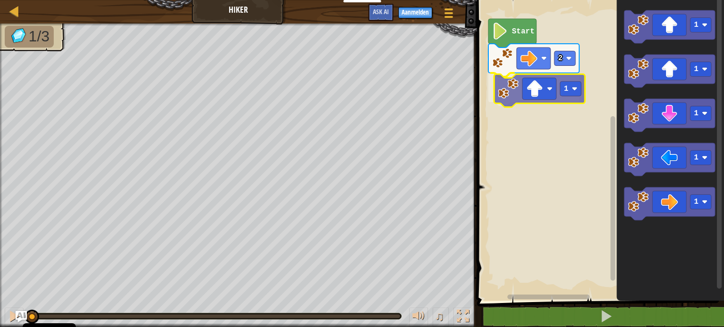
click at [545, 86] on div "2 1 Start 1 1 1 1 1 1" at bounding box center [599, 148] width 250 height 306
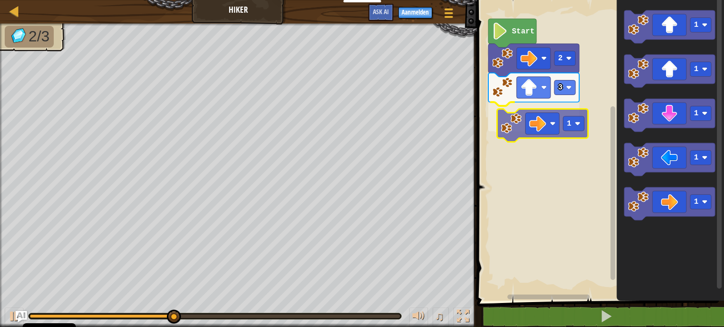
click at [560, 116] on div "Start 2 3 1 1 1 1 1 1 1" at bounding box center [599, 148] width 250 height 306
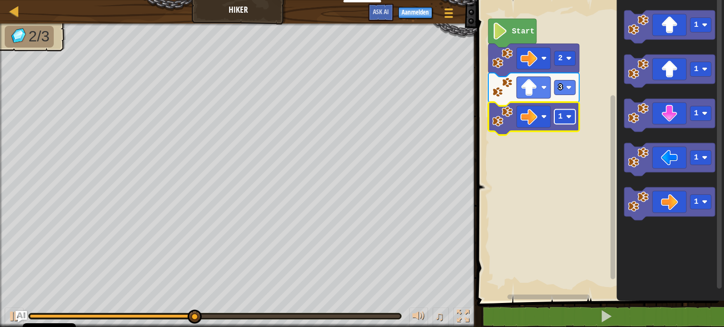
click at [571, 118] on rect "Blockly werkruimte" at bounding box center [564, 117] width 21 height 15
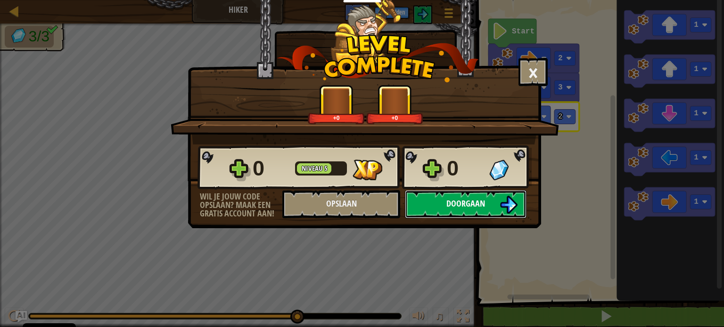
click at [484, 204] on span "Doorgaan" at bounding box center [465, 204] width 39 height 12
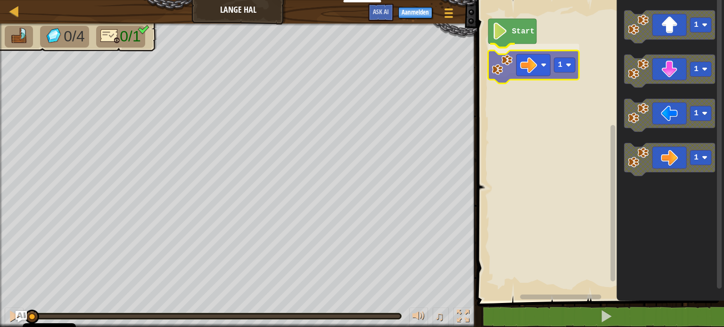
click at [539, 62] on div "Start 1 1 1 1 1 1" at bounding box center [599, 148] width 250 height 306
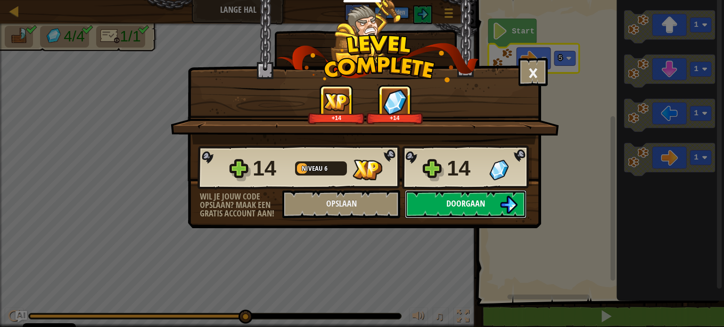
click at [484, 206] on button "Doorgaan" at bounding box center [466, 204] width 122 height 28
